Goal: Obtain resource: Obtain resource

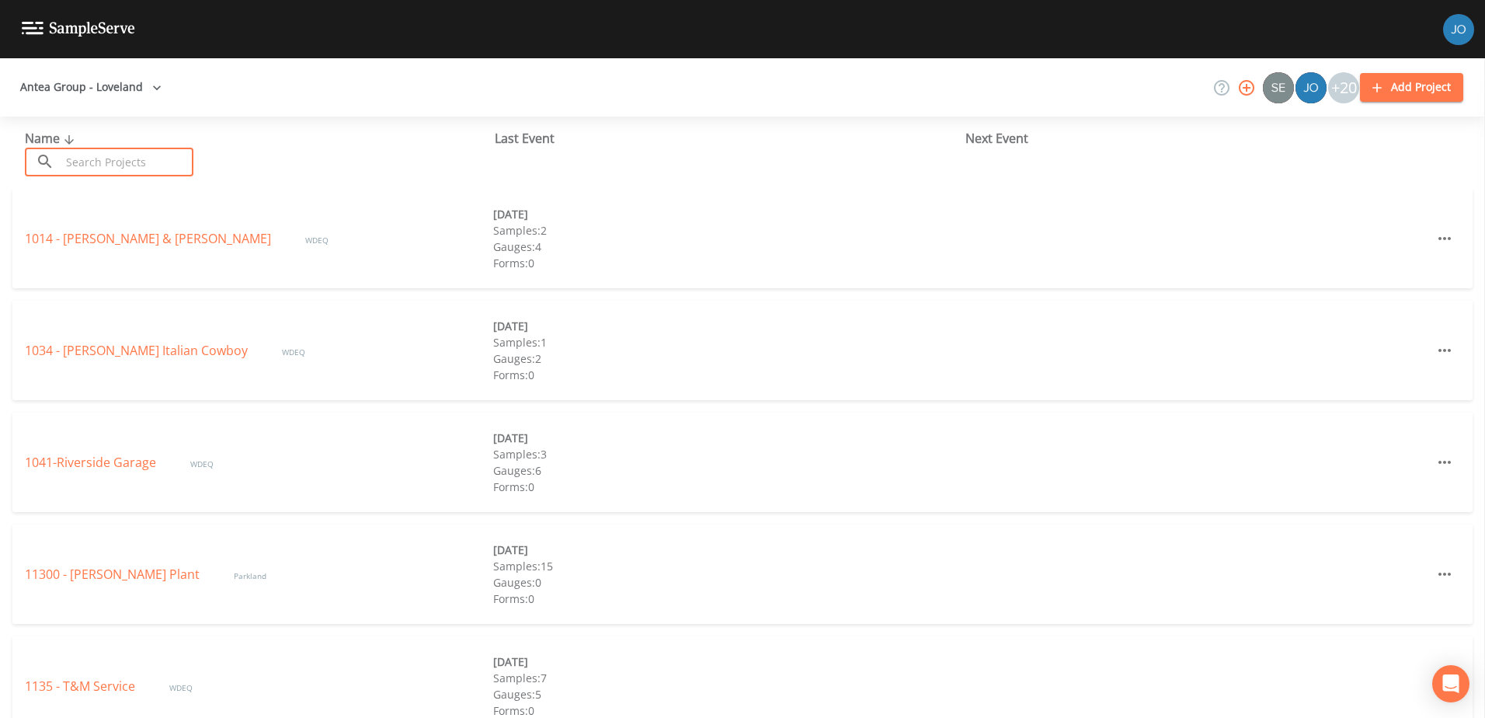
click at [133, 172] on input "text" at bounding box center [127, 162] width 133 height 29
click at [133, 165] on input "text" at bounding box center [127, 162] width 133 height 29
type input "1"
type input "5"
click at [133, 162] on input "text" at bounding box center [127, 162] width 133 height 29
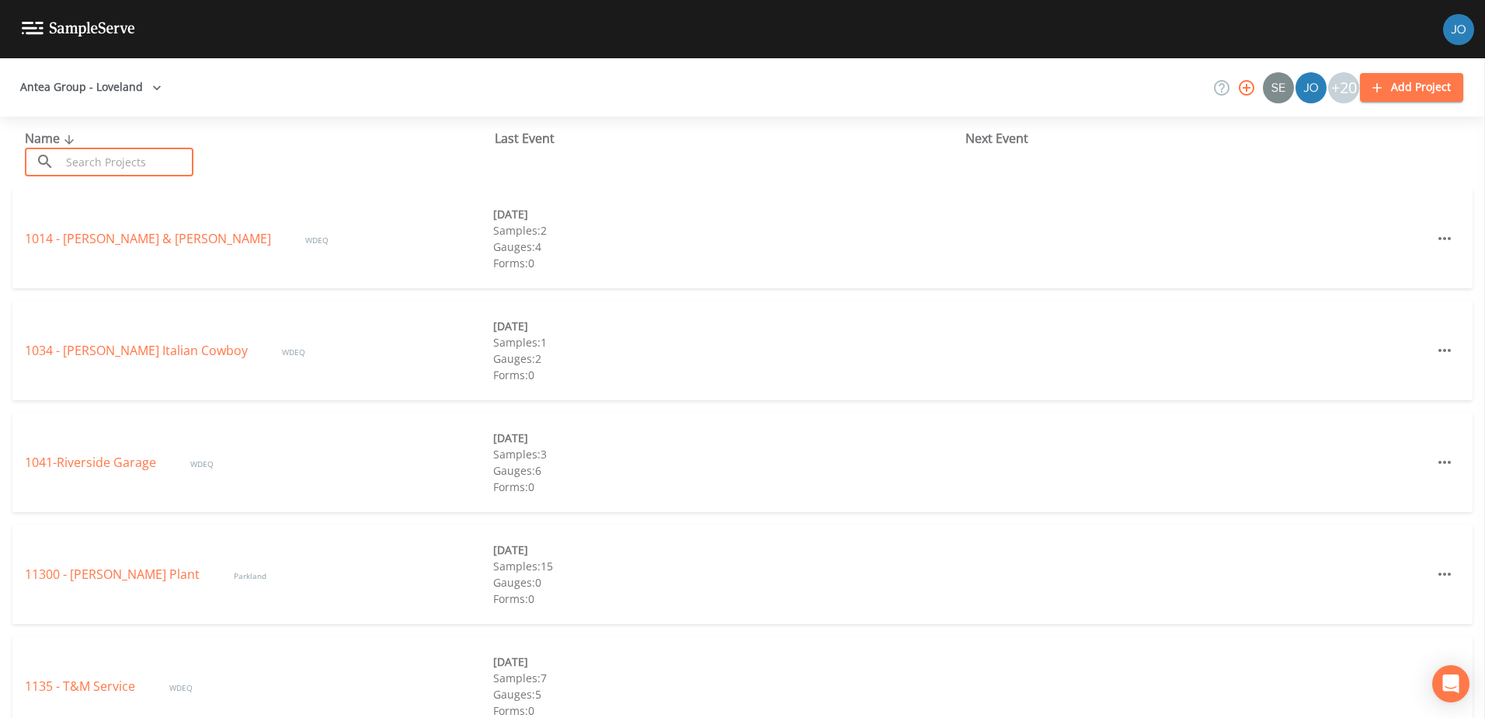
drag, startPoint x: 133, startPoint y: 162, endPoint x: 117, endPoint y: 157, distance: 16.5
click at [117, 157] on input "text" at bounding box center [127, 162] width 133 height 29
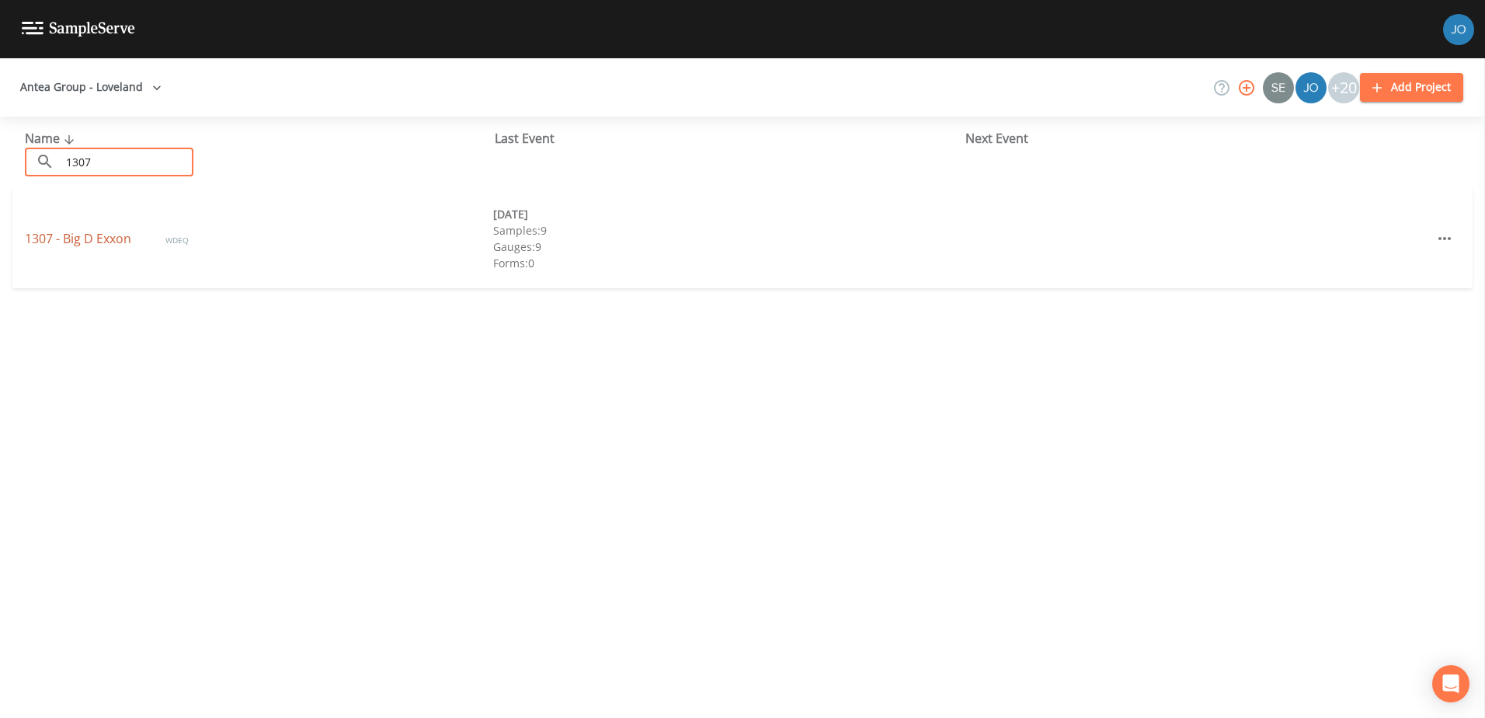
type input "1307"
click at [91, 243] on link "1307 - Big D Exxon" at bounding box center [80, 238] width 110 height 17
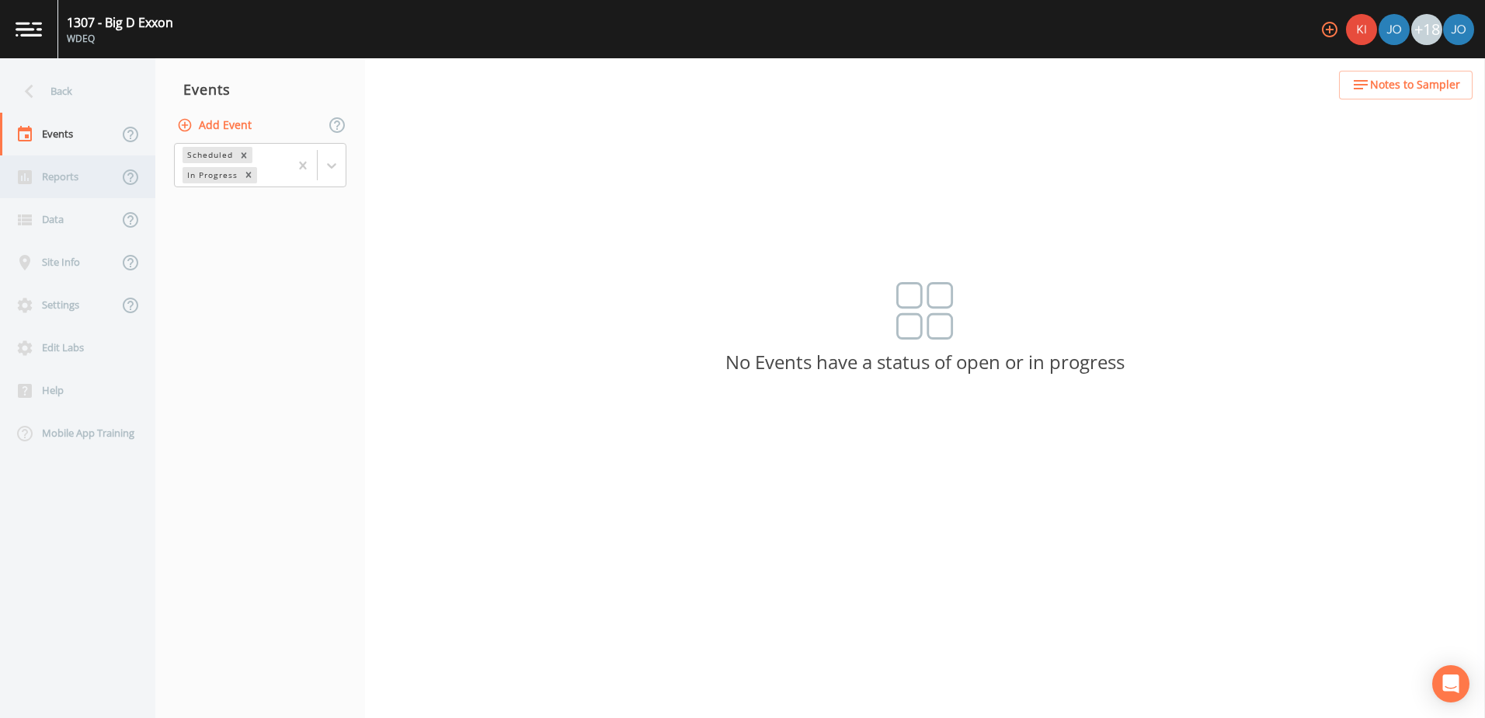
click at [86, 169] on div "Reports" at bounding box center [59, 176] width 118 height 43
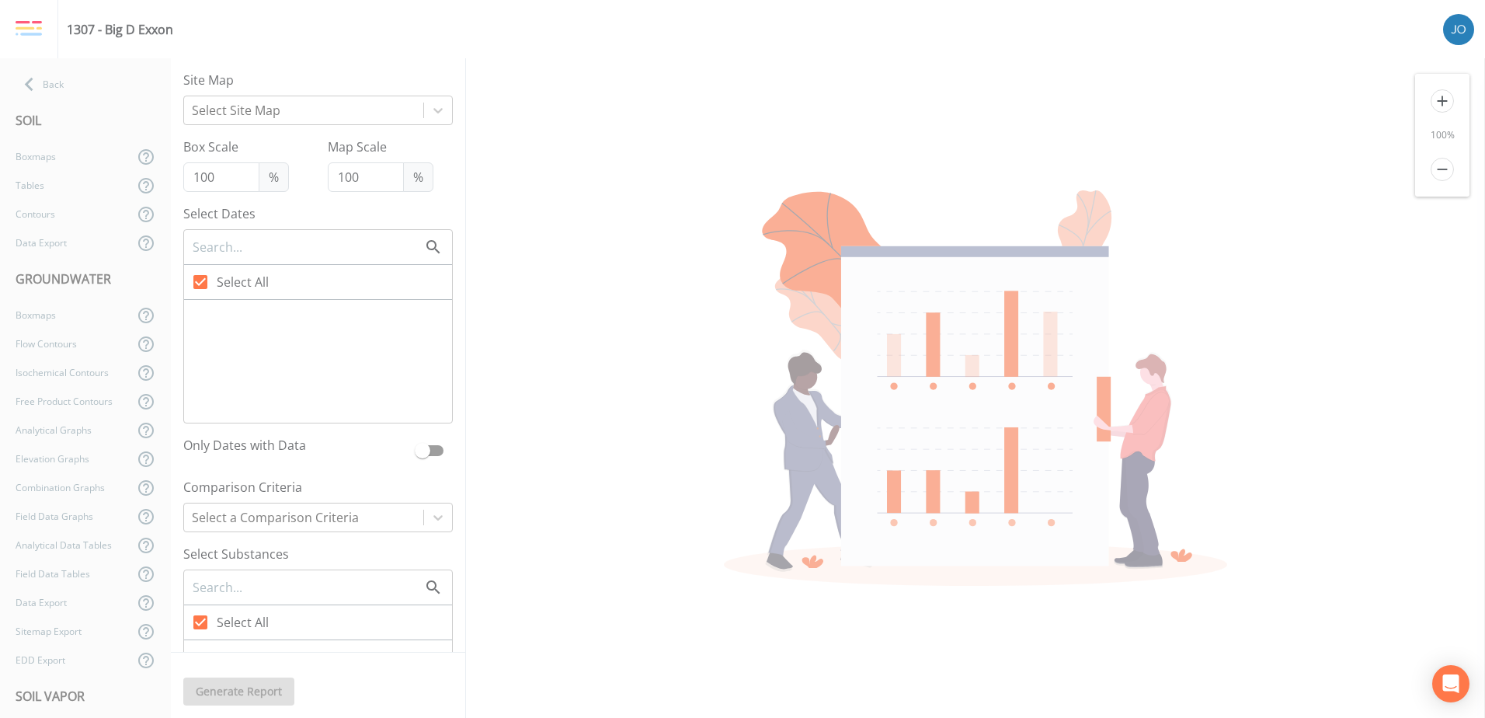
type input "125"
checkbox input "false"
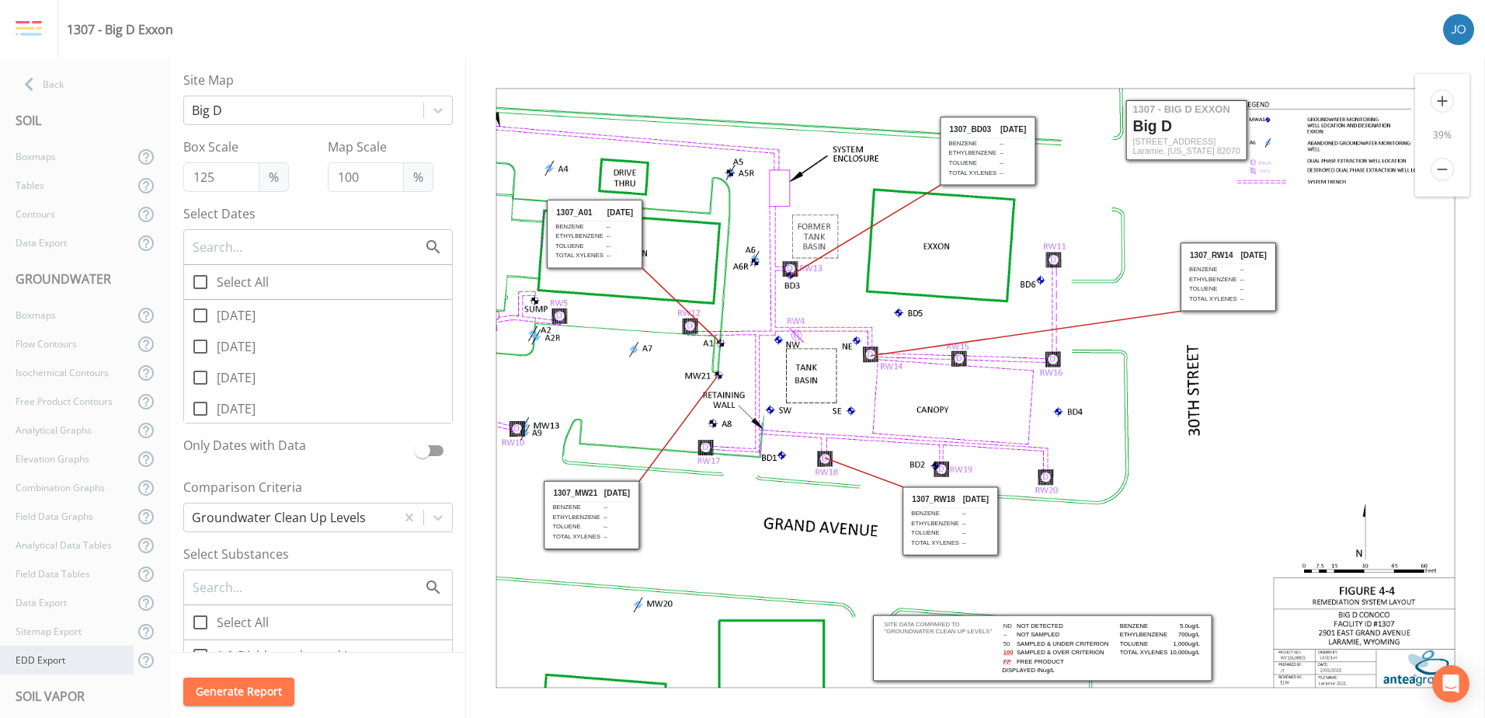
click at [69, 652] on div "EDD Export" at bounding box center [67, 659] width 134 height 29
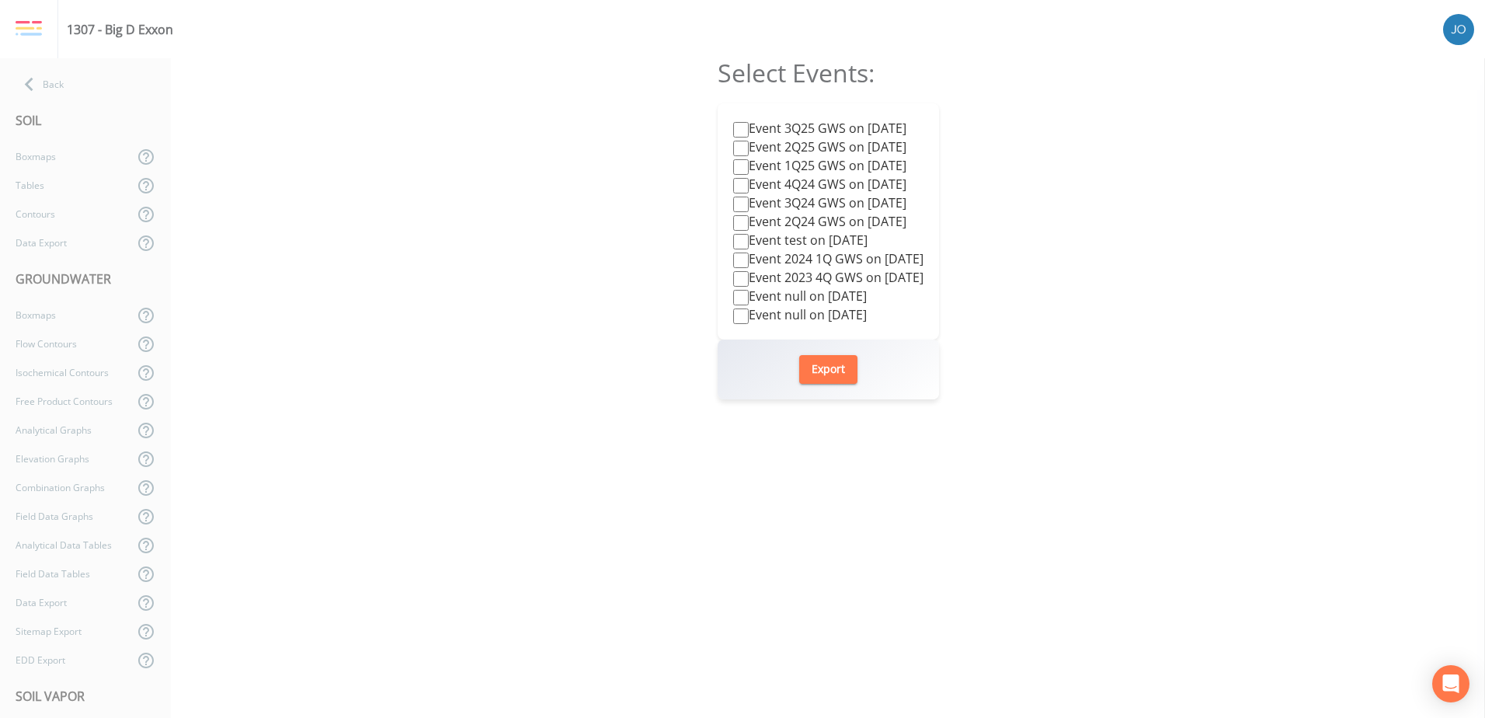
drag, startPoint x: 539, startPoint y: 130, endPoint x: 319, endPoint y: 9, distance: 250.6
click at [539, 130] on div "Select Events: Event 3Q25 GWS on [DATE] Event 2Q25 GWS on [DATE] Event 1Q25 GWS…" at bounding box center [828, 387] width 1314 height 659
